Goal: Task Accomplishment & Management: Manage account settings

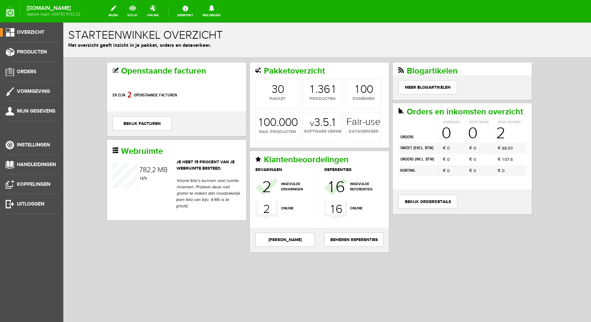
click at [139, 5] on link "bekijk" at bounding box center [132, 11] width 19 height 15
click at [38, 47] on ul "Overzicht Producten Orders Vormgeving Mijn gegevens Instellingen Handleidingen …" at bounding box center [31, 184] width 63 height 322
click at [38, 50] on span "Producten" at bounding box center [32, 52] width 30 height 6
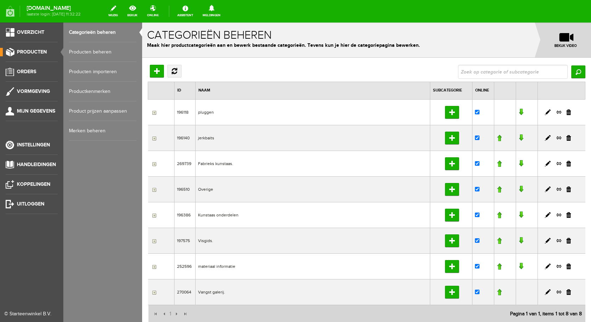
click at [82, 50] on link "Producten beheren" at bounding box center [103, 52] width 68 height 20
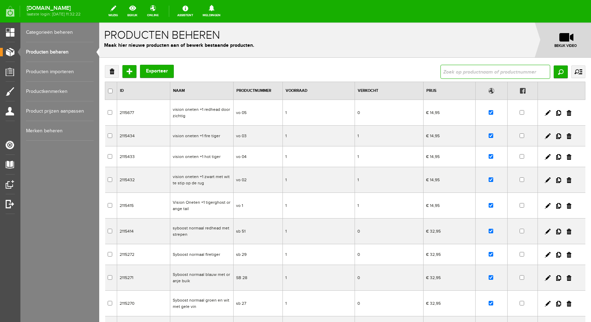
click at [472, 67] on input "text" at bounding box center [496, 72] width 110 height 14
type input "sheriff g"
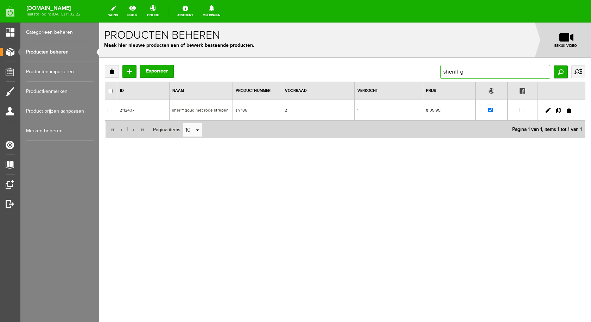
click at [465, 73] on input "sheriff g" at bounding box center [496, 72] width 110 height 14
type input "sheriff"
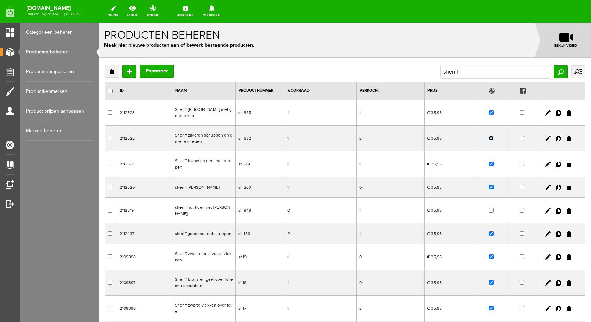
click at [489, 136] on input "checkbox" at bounding box center [491, 138] width 5 height 5
checkbox input "false"
click at [202, 128] on td "Sheriff zilveren schubben en groene strepen" at bounding box center [203, 139] width 63 height 26
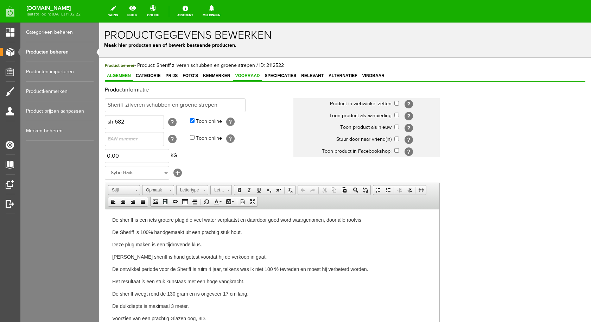
click at [255, 79] on link "Voorraad" at bounding box center [247, 76] width 29 height 10
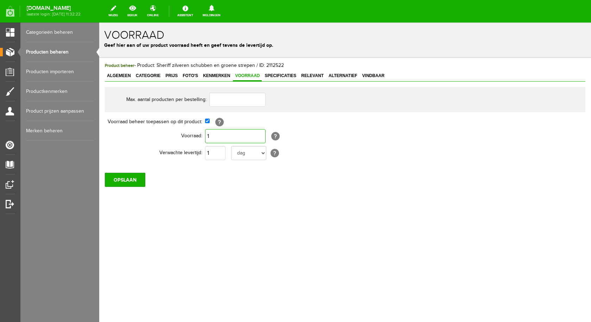
click at [233, 131] on input "1" at bounding box center [235, 136] width 61 height 14
type input "0"
click at [138, 181] on input "OPSLAAN" at bounding box center [125, 180] width 40 height 14
click at [135, 183] on input "OPSLAAN" at bounding box center [125, 180] width 40 height 14
